Goal: Find specific page/section: Find specific page/section

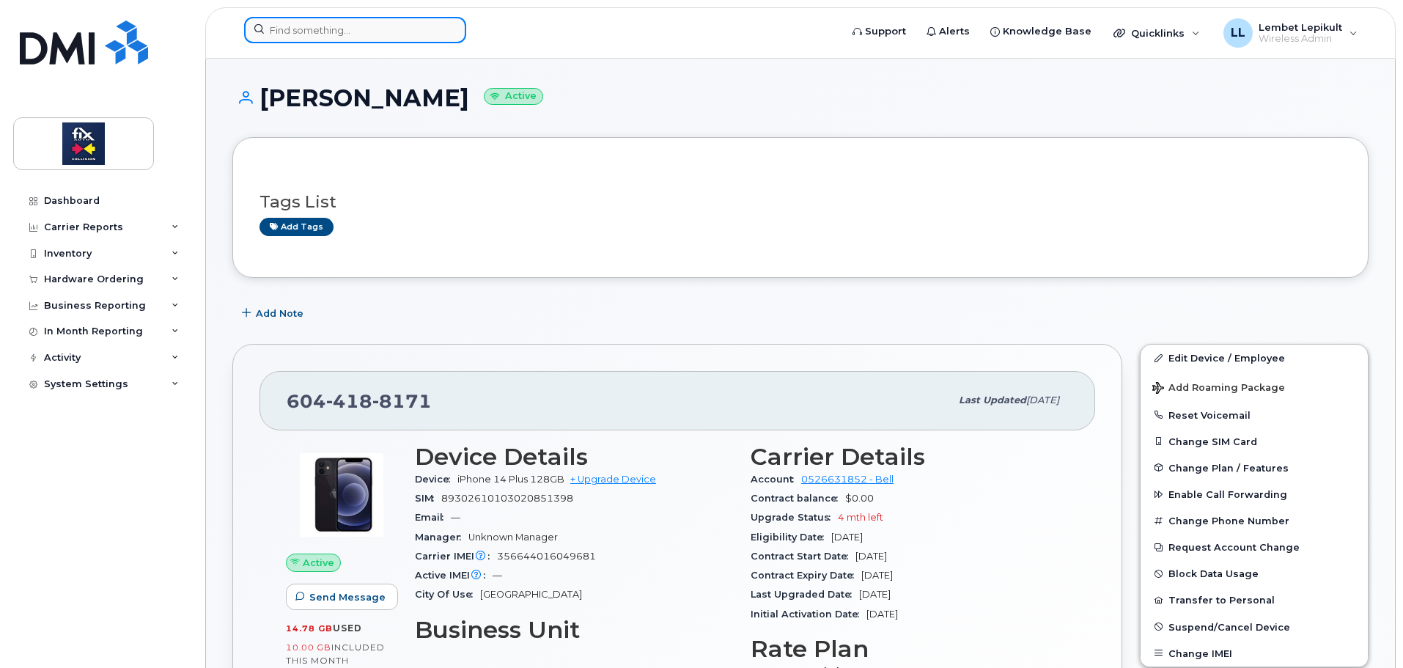
click at [356, 26] on input at bounding box center [355, 30] width 222 height 26
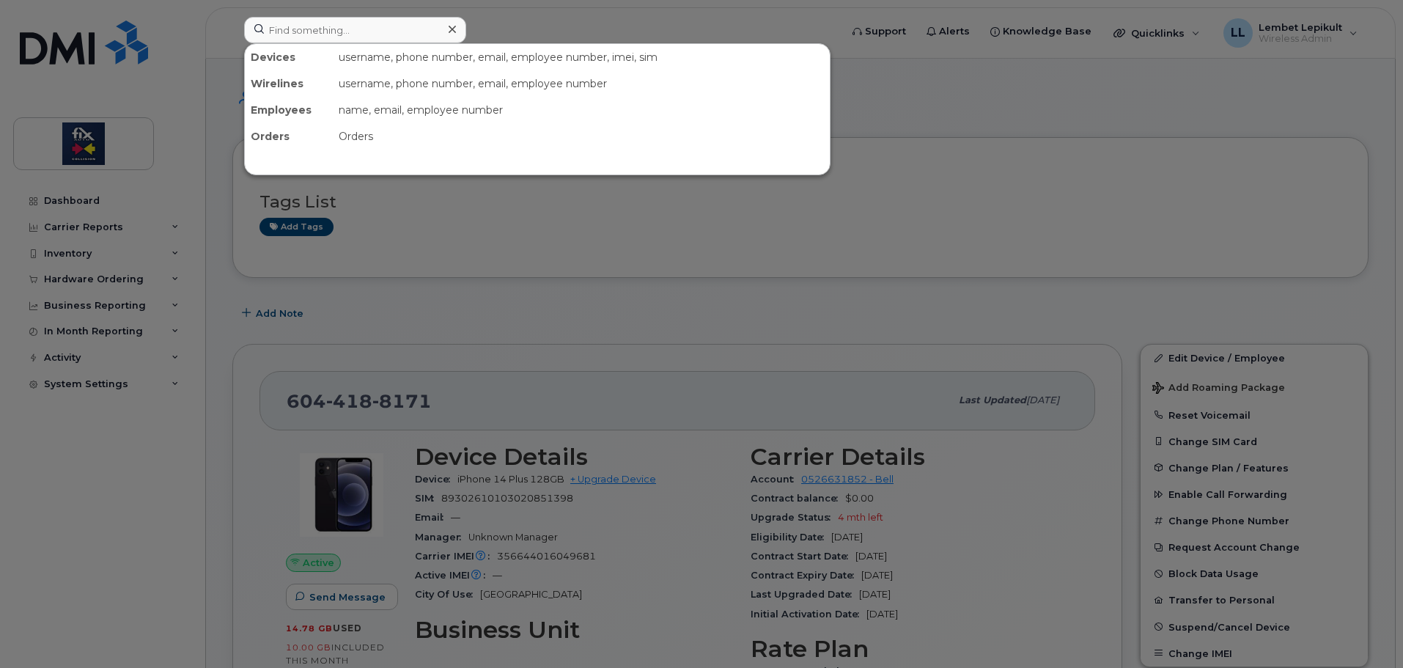
click at [401, 282] on div at bounding box center [701, 334] width 1403 height 668
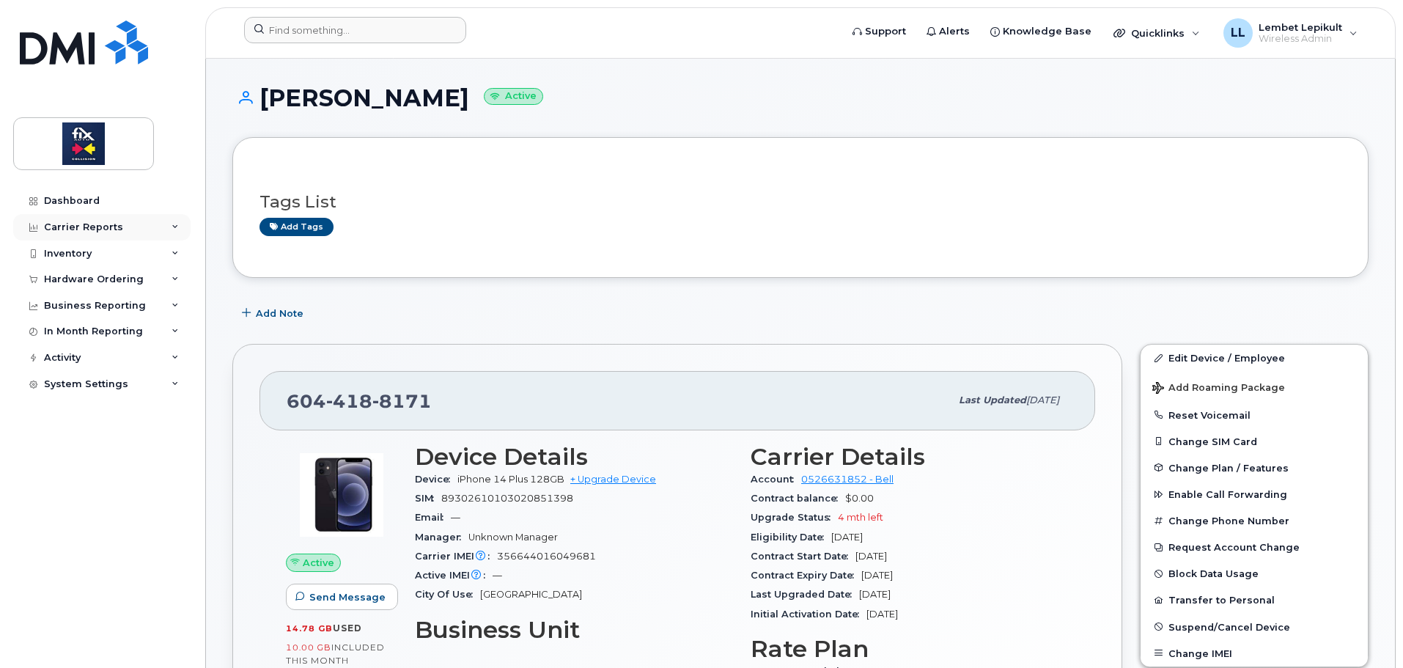
click at [104, 232] on div "Carrier Reports" at bounding box center [83, 227] width 79 height 12
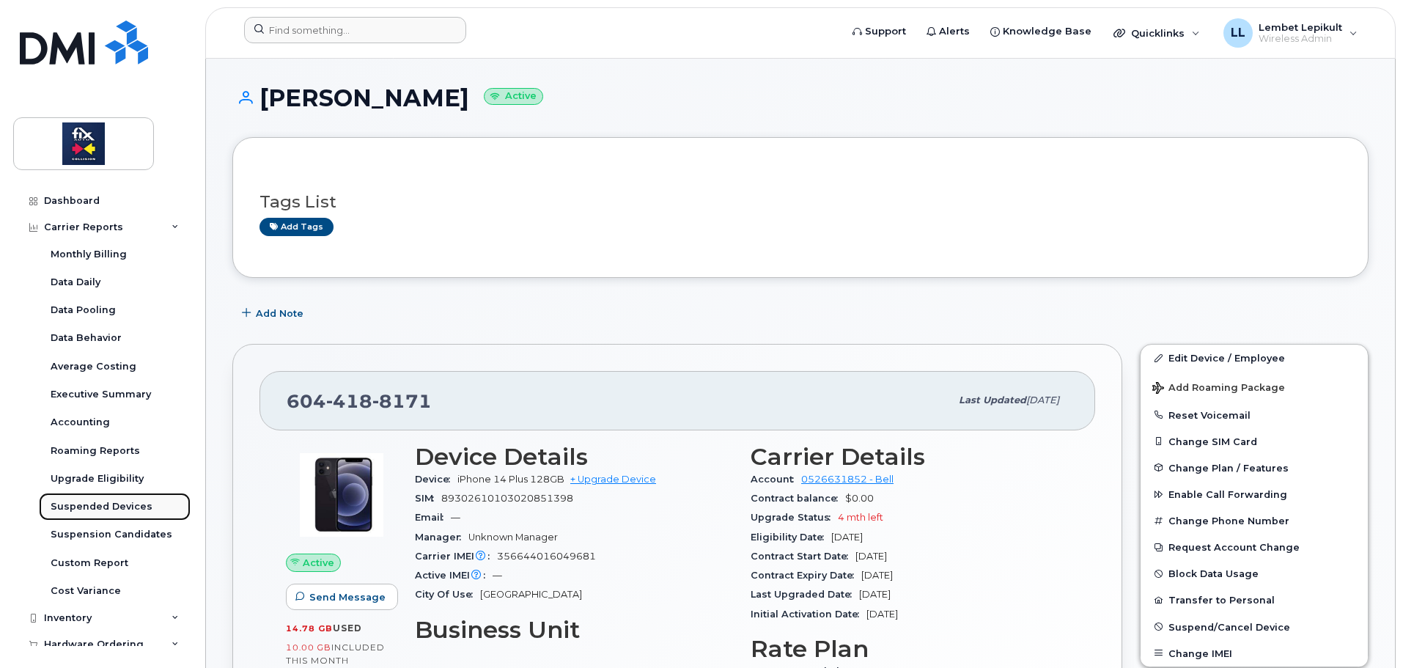
click at [84, 509] on div "Suspended Devices" at bounding box center [102, 506] width 102 height 13
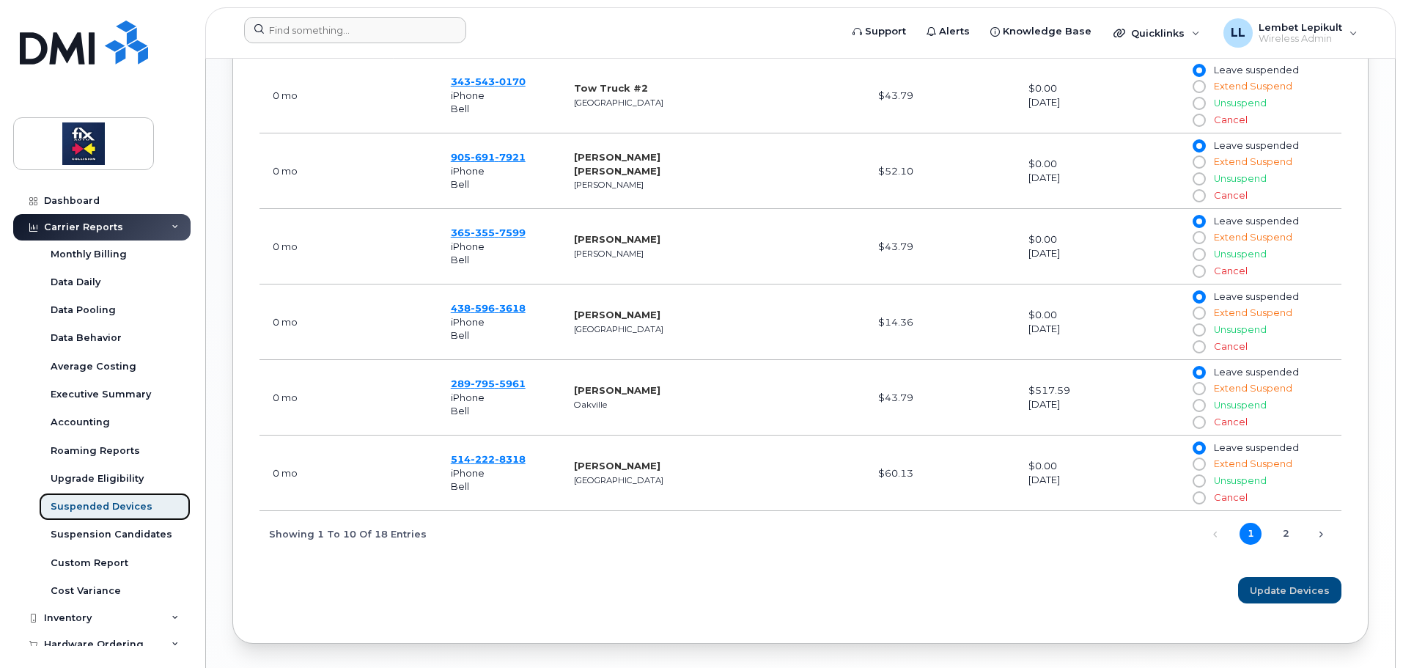
scroll to position [1027, 0]
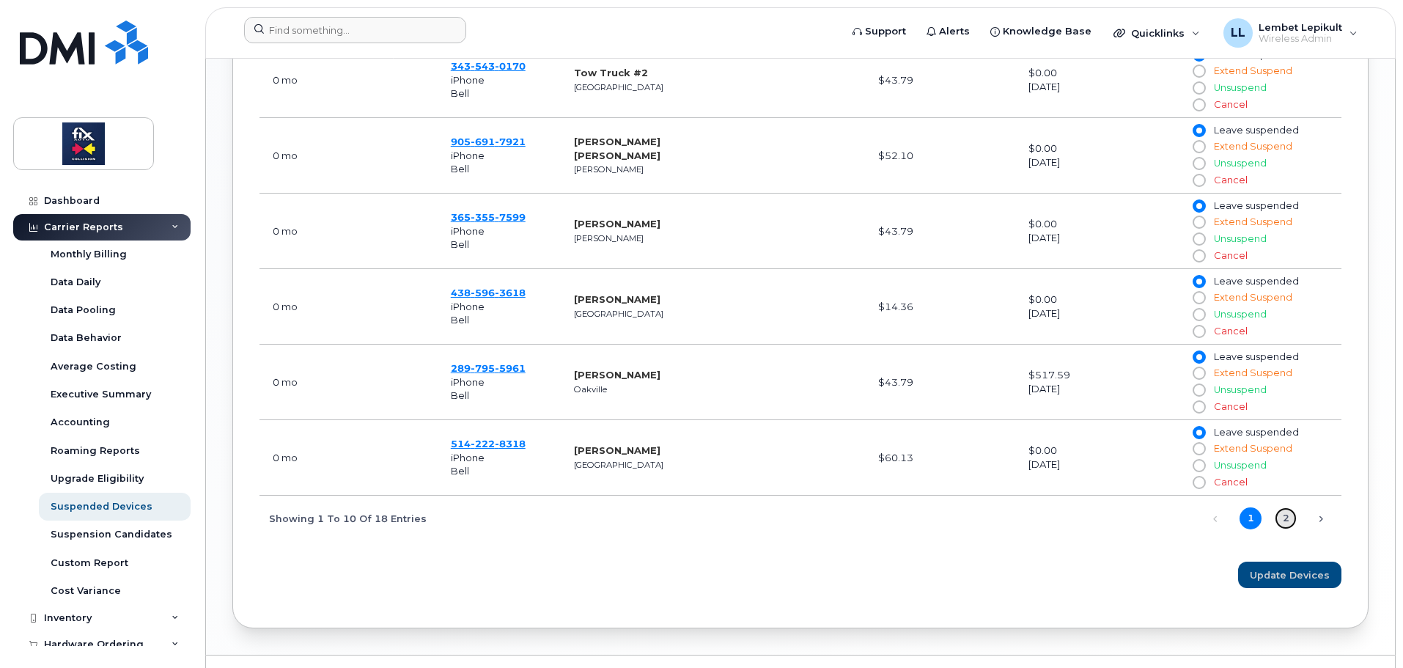
click at [1279, 517] on link "2" at bounding box center [1286, 518] width 22 height 22
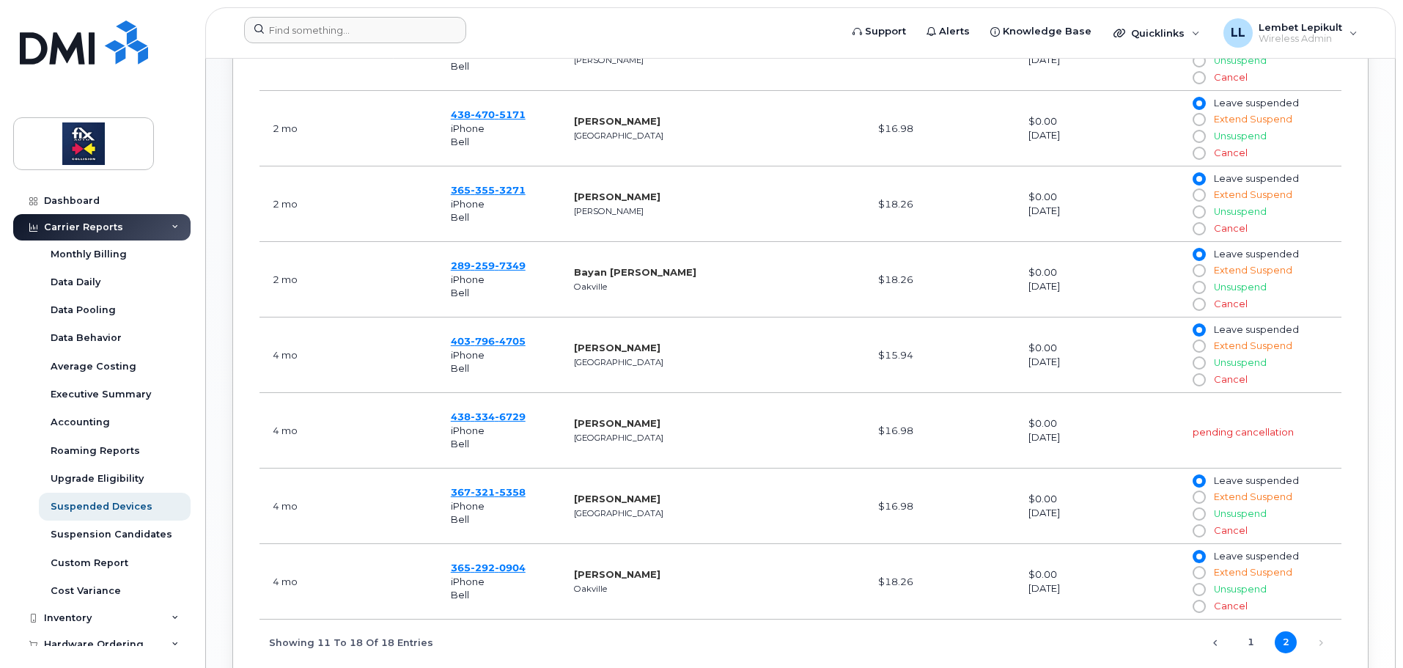
scroll to position [763, 0]
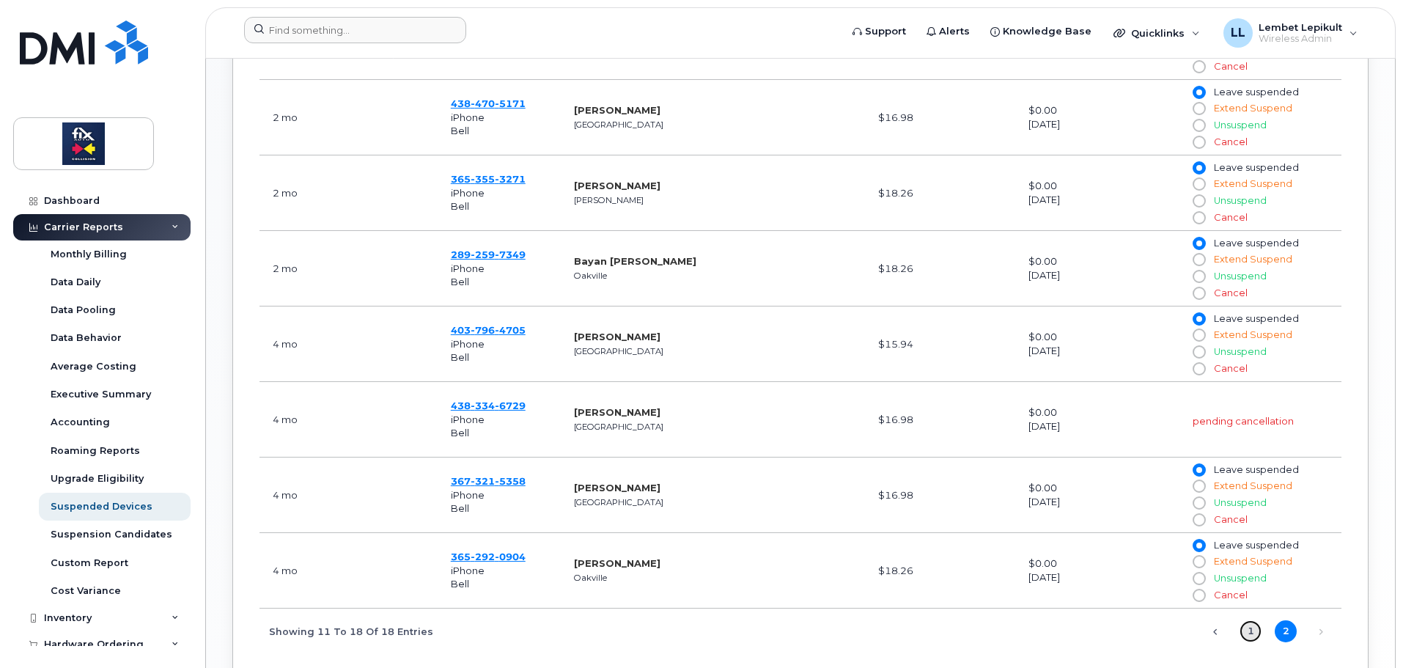
click at [1254, 627] on link "1" at bounding box center [1251, 631] width 22 height 22
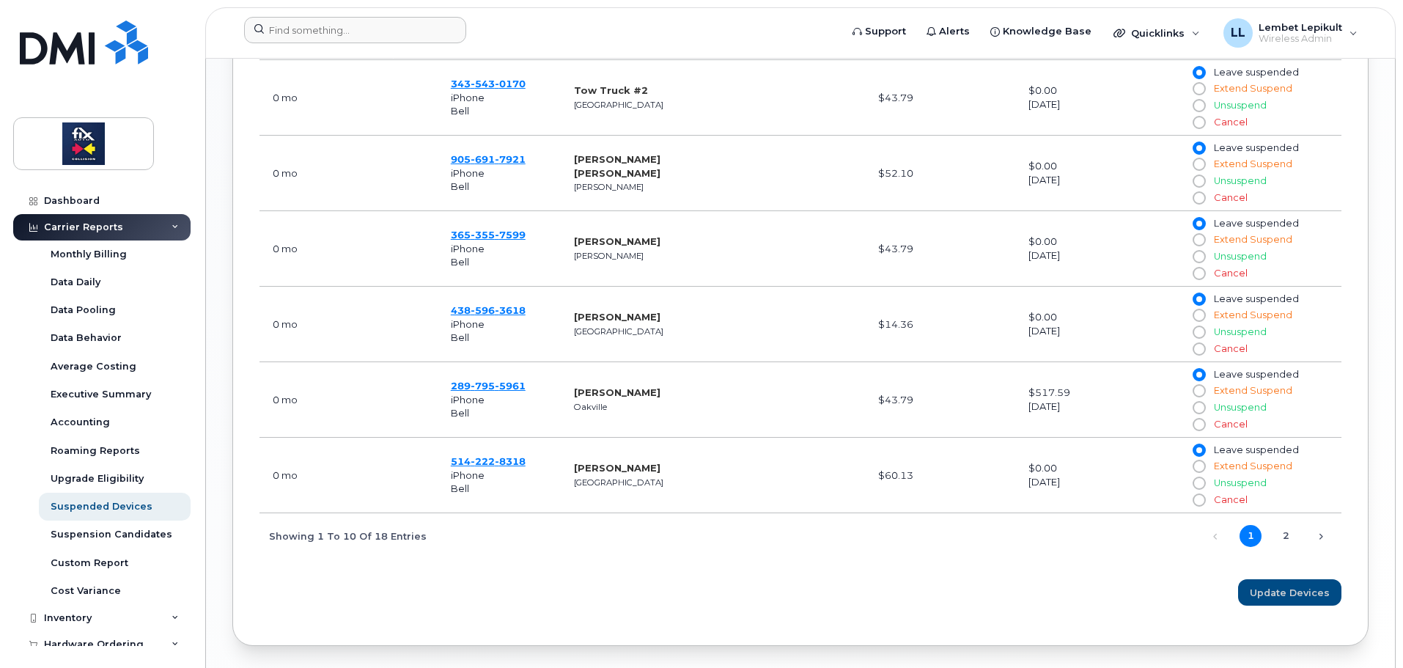
scroll to position [1056, 0]
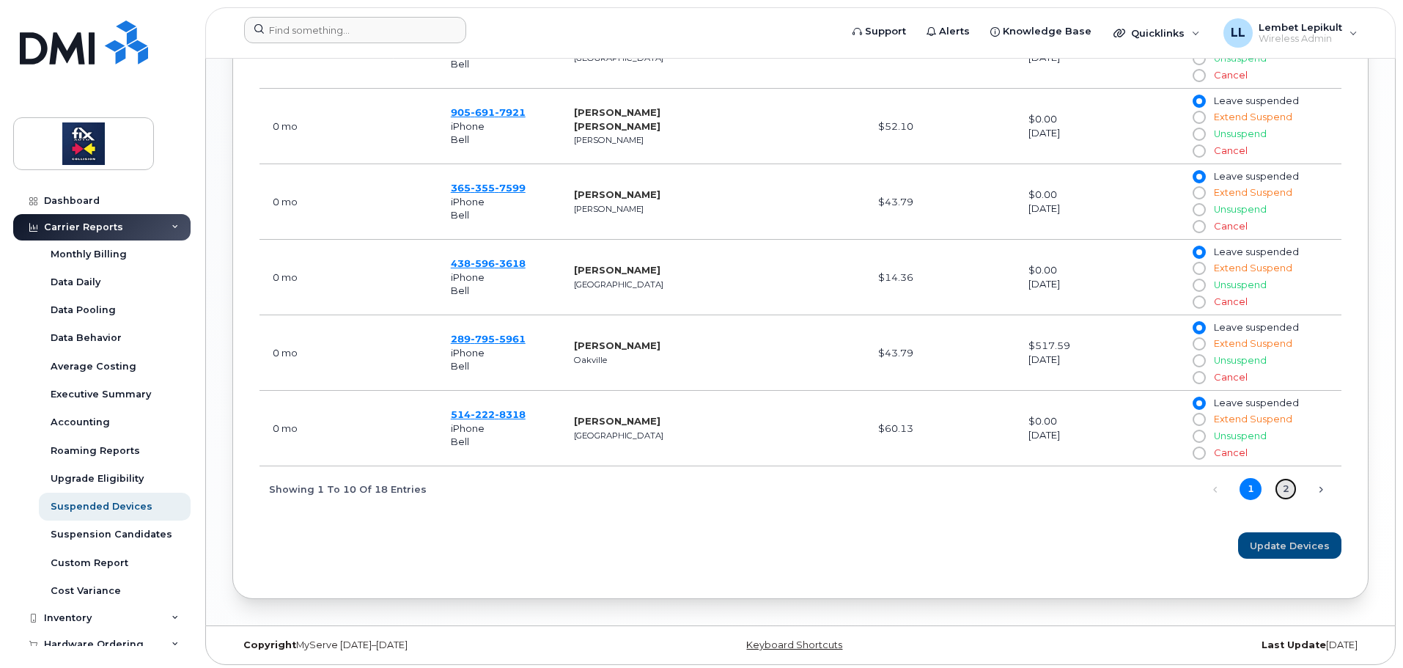
click at [1289, 491] on link "2" at bounding box center [1286, 489] width 22 height 22
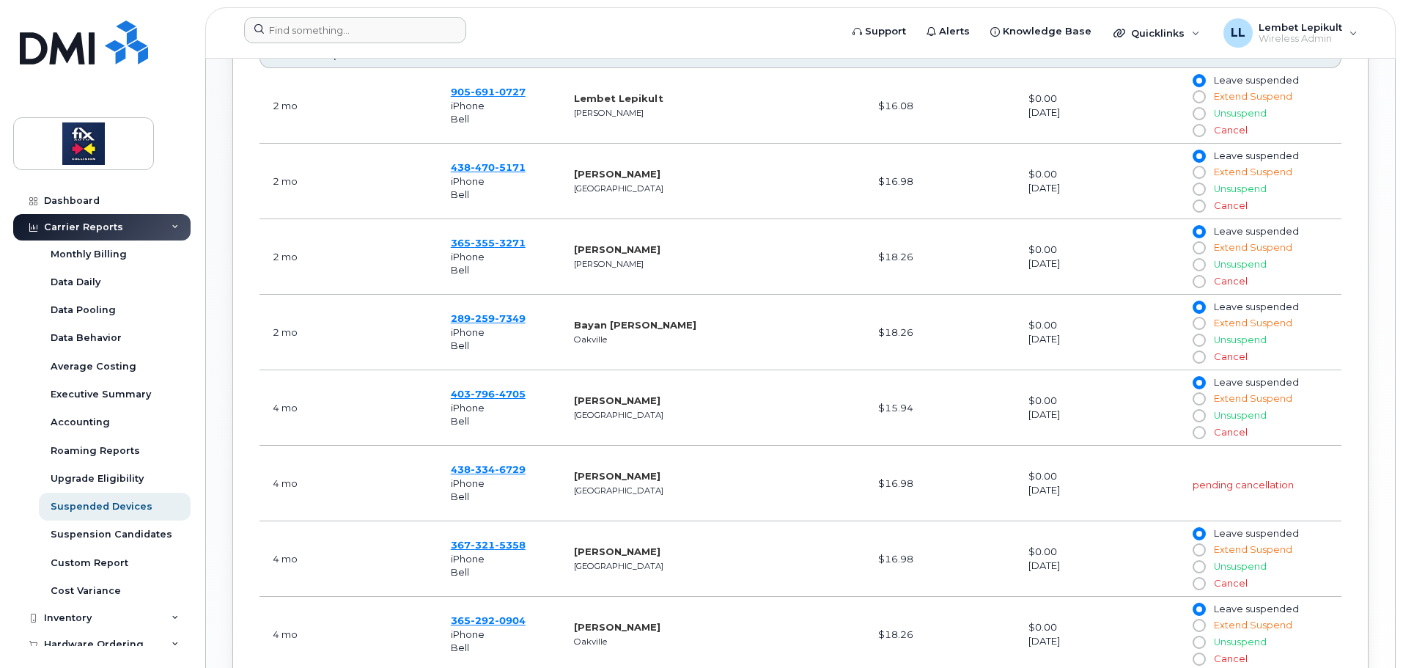
scroll to position [763, 0]
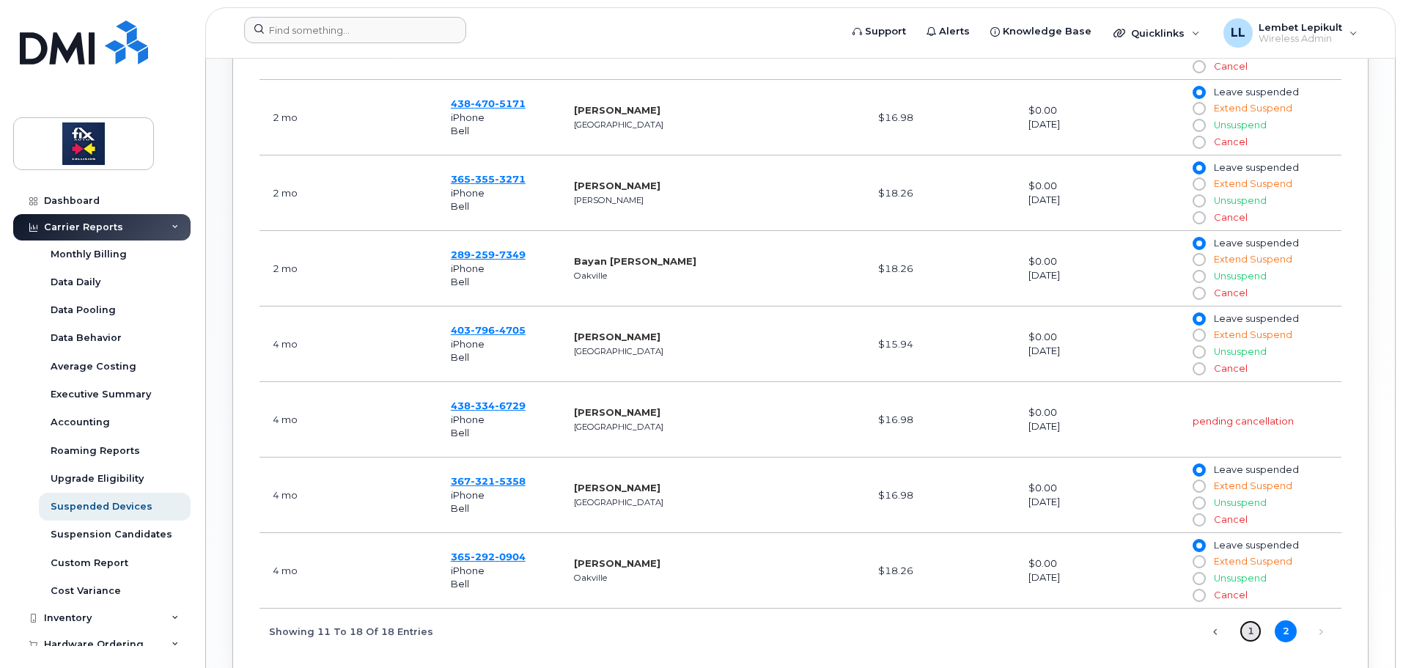
click at [1246, 633] on link "1" at bounding box center [1251, 631] width 22 height 22
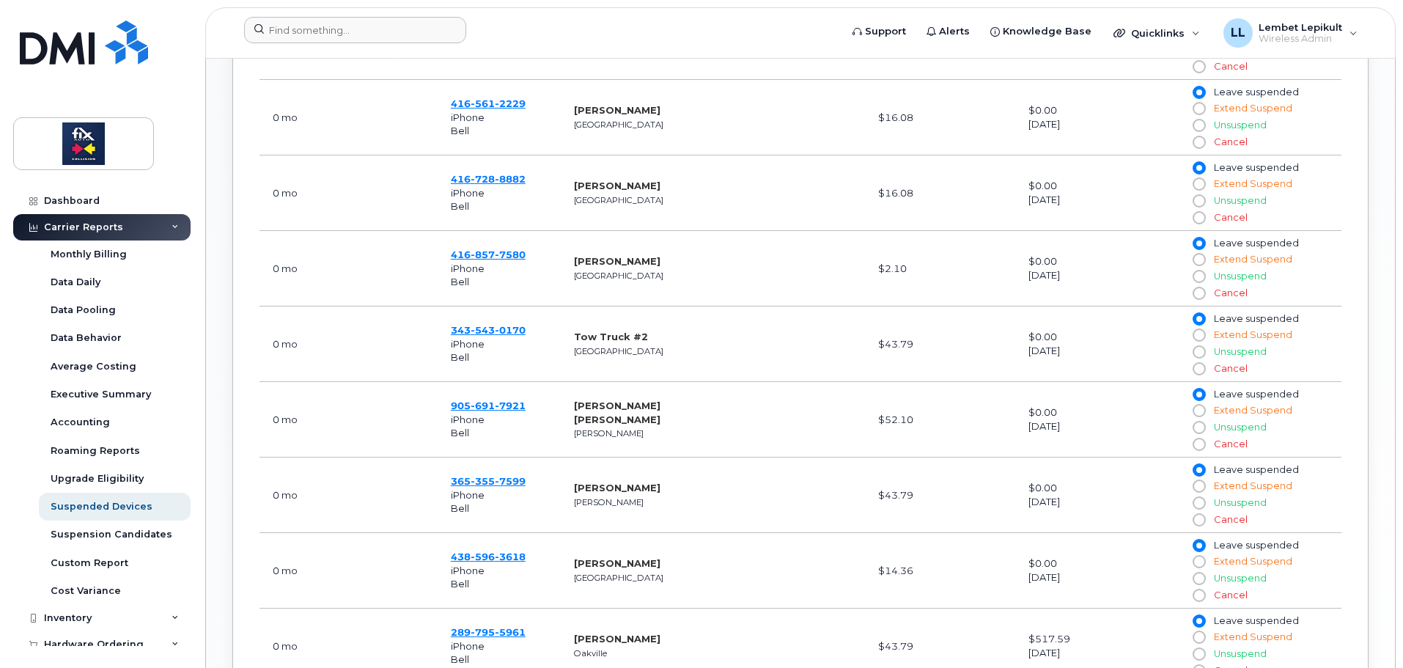
scroll to position [616, 0]
